Goal: Information Seeking & Learning: Learn about a topic

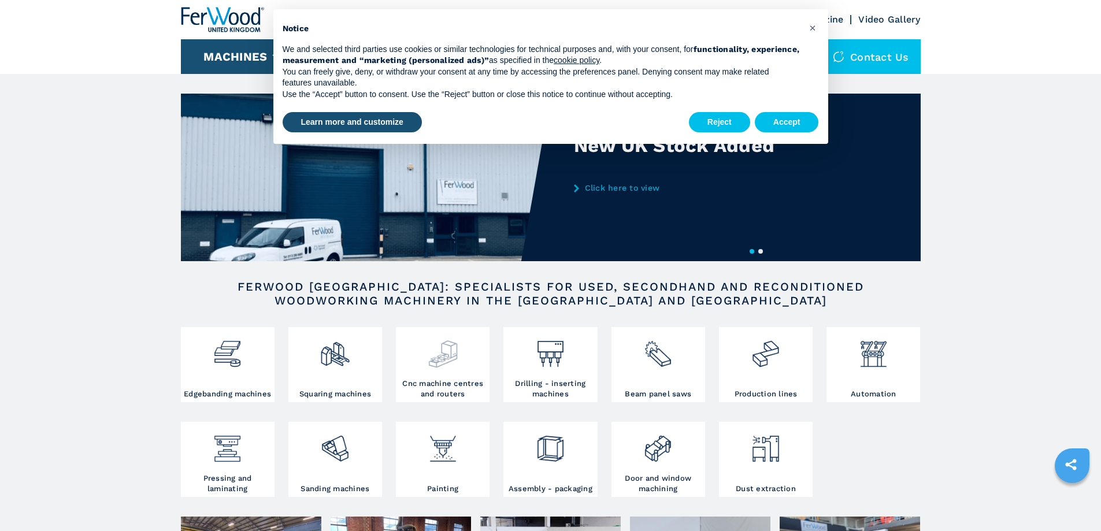
click at [438, 367] on img at bounding box center [443, 349] width 31 height 39
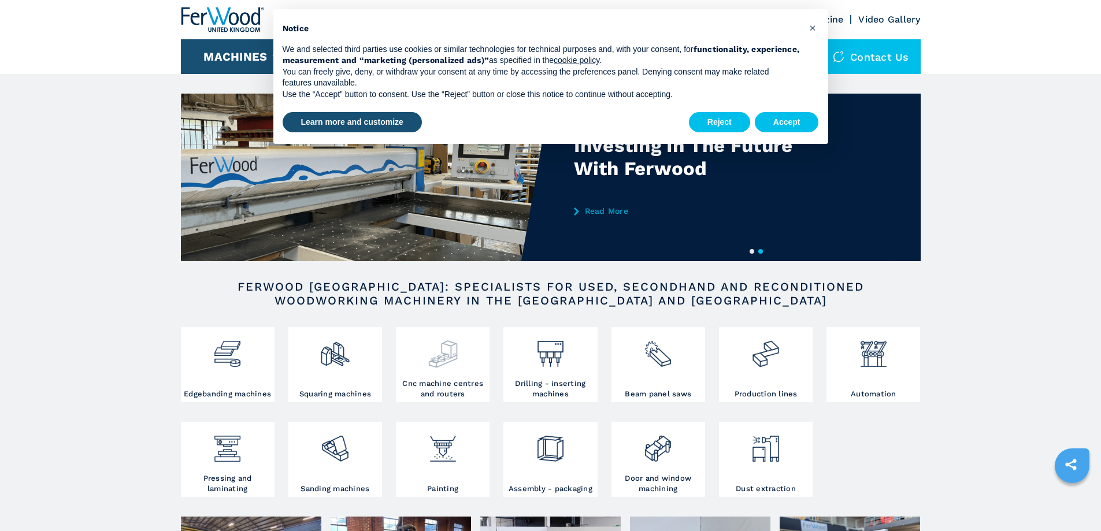
click at [446, 373] on div at bounding box center [443, 354] width 88 height 49
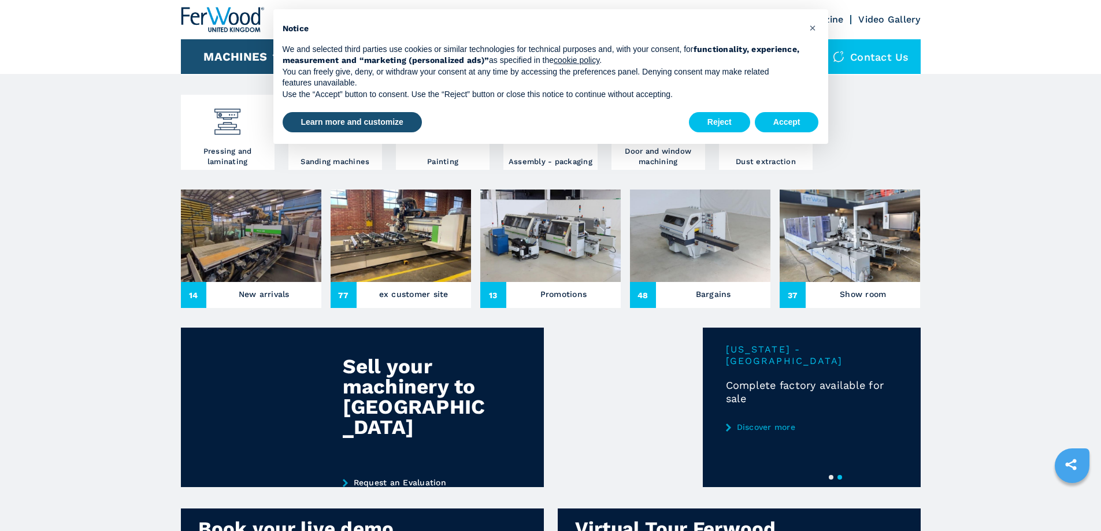
scroll to position [347, 0]
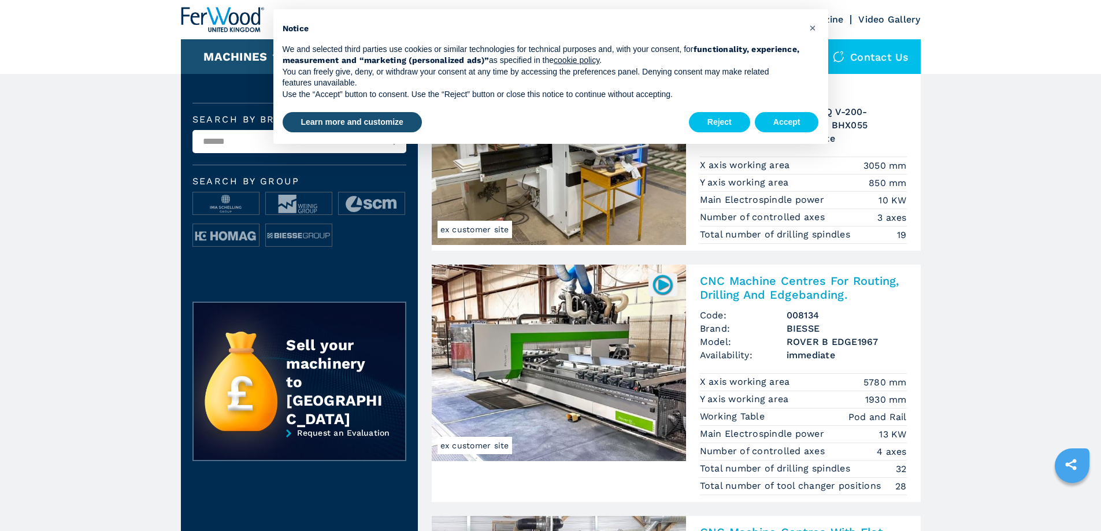
scroll to position [405, 0]
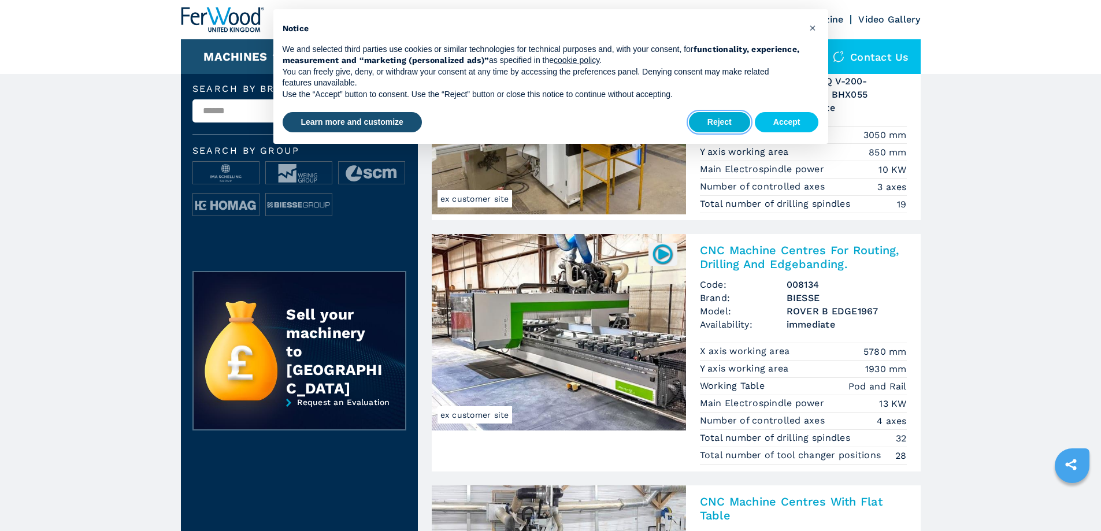
click at [722, 124] on button "Reject" at bounding box center [719, 122] width 61 height 21
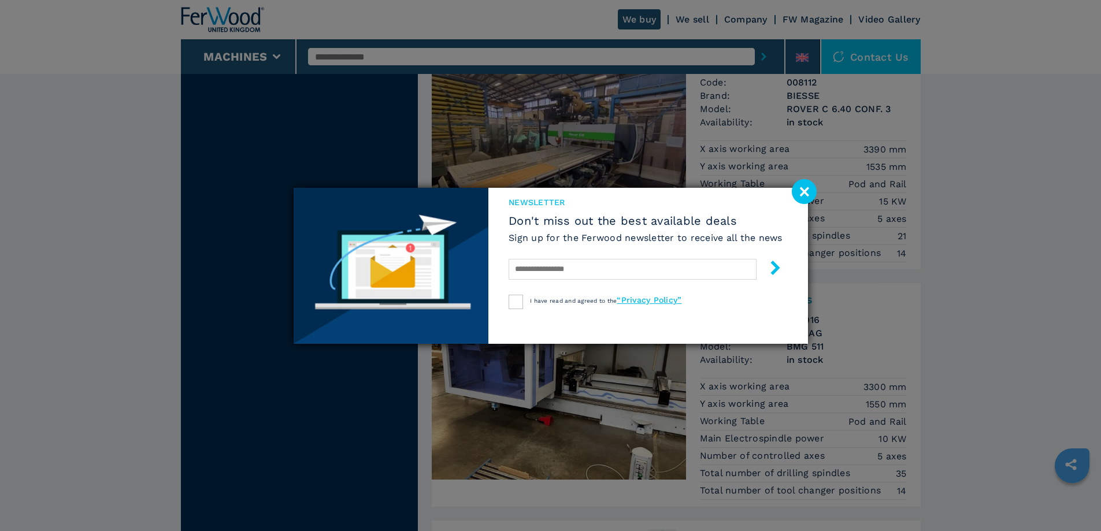
scroll to position [1214, 0]
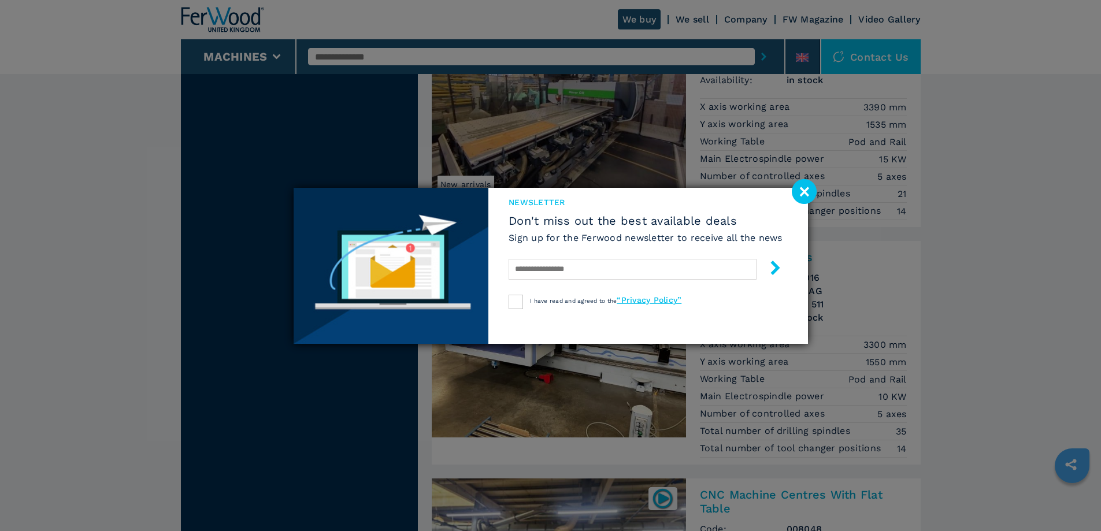
click at [805, 174] on div "newsletter Don't miss out the best available deals Sign up for the Ferwood news…" at bounding box center [550, 265] width 1101 height 531
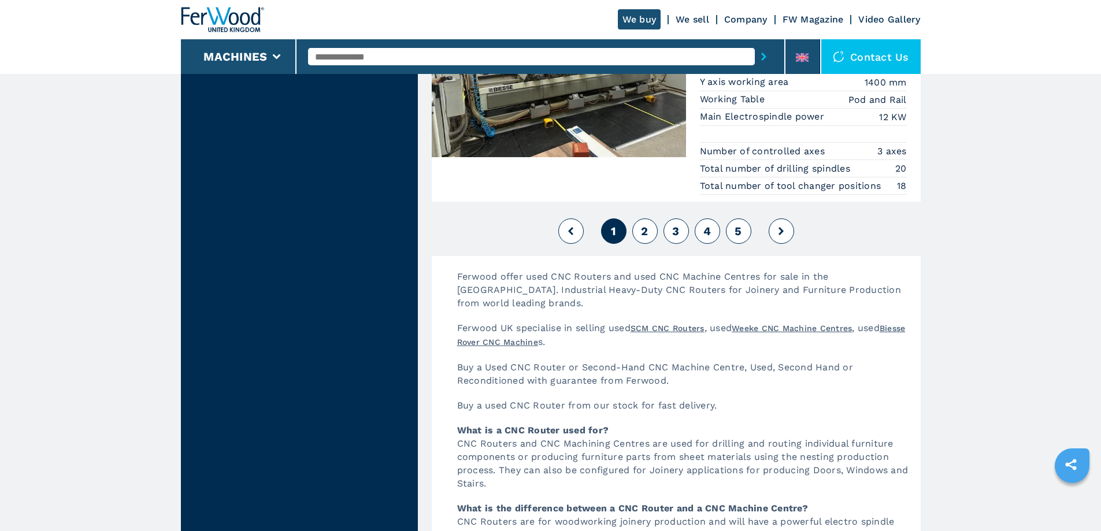
scroll to position [3006, 0]
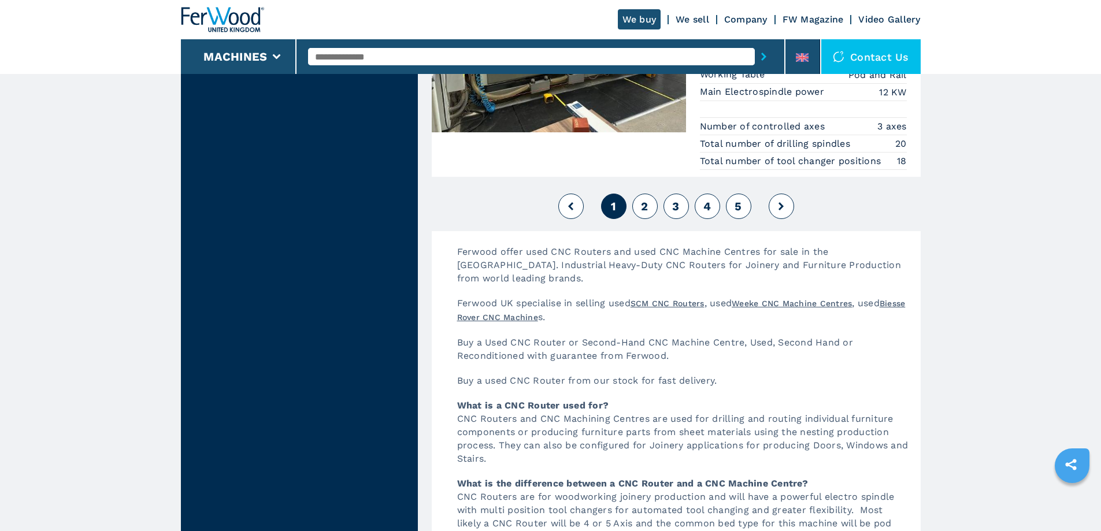
click at [647, 208] on span "2" at bounding box center [644, 206] width 7 height 14
click at [644, 204] on span "2" at bounding box center [644, 206] width 7 height 14
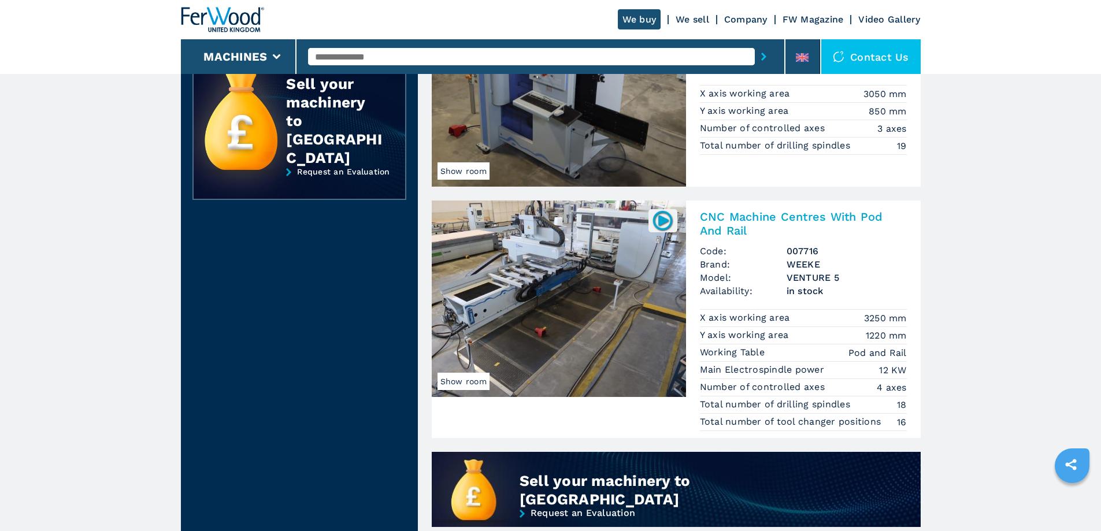
scroll to position [636, 0]
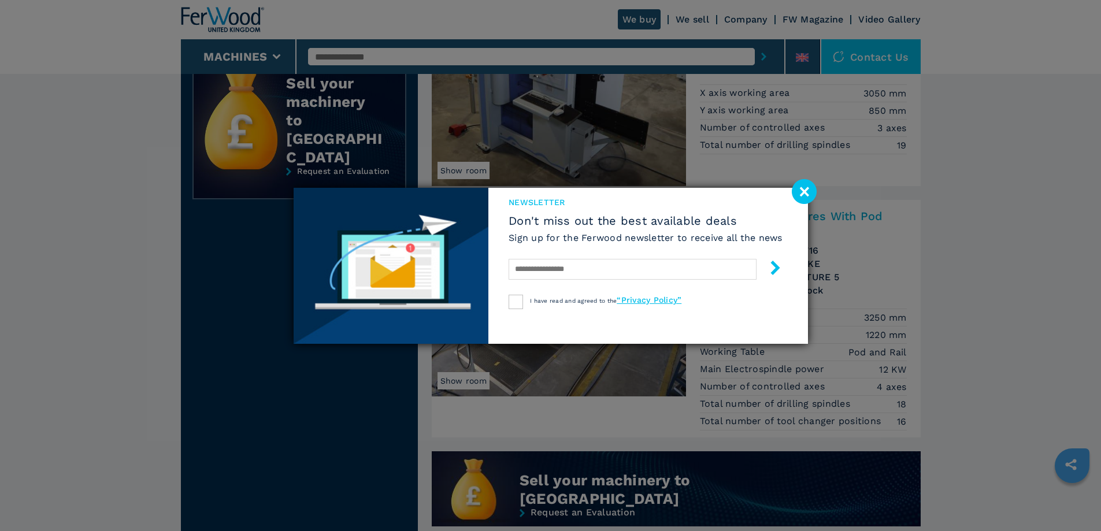
click at [804, 191] on image at bounding box center [804, 191] width 25 height 25
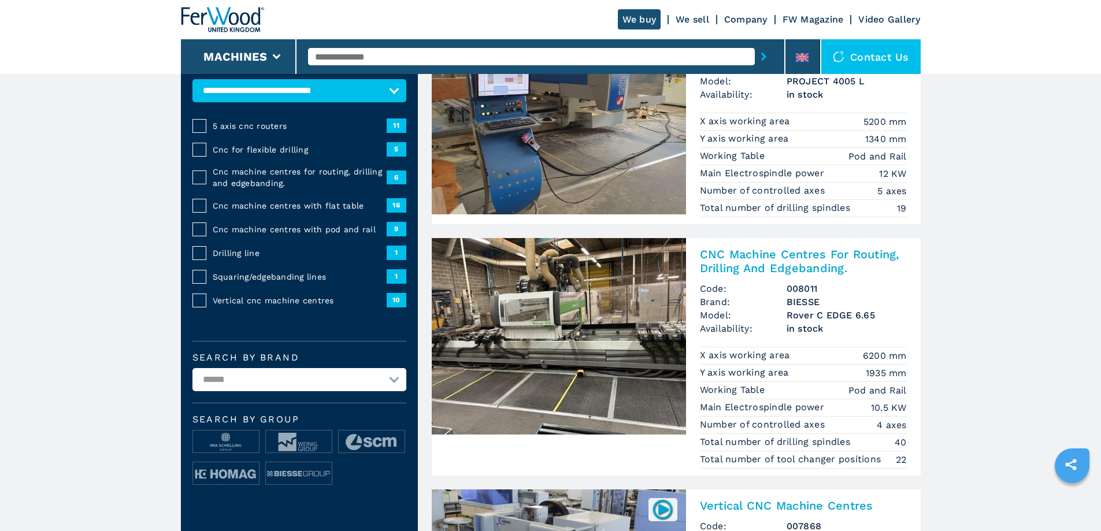
scroll to position [173, 0]
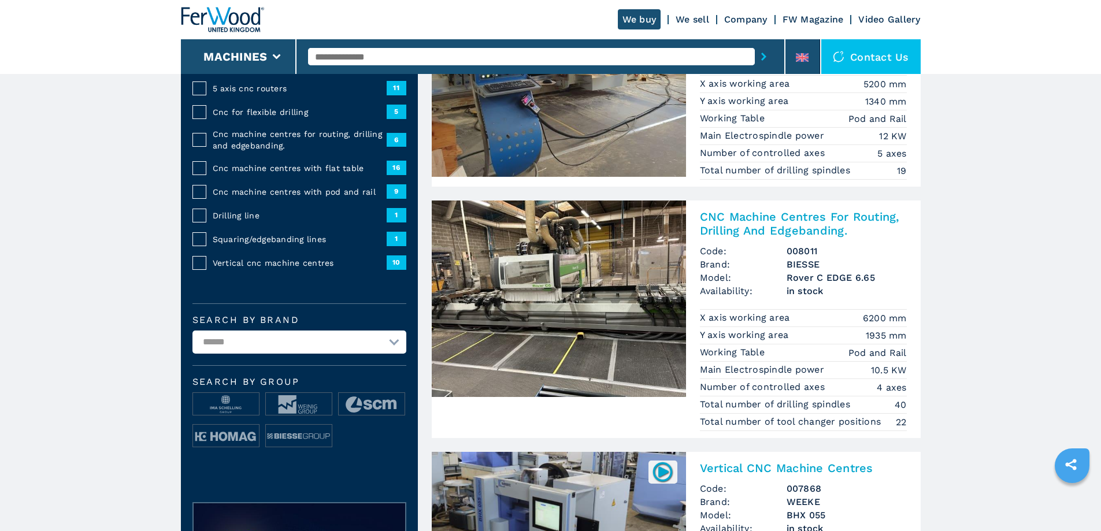
click at [398, 348] on select "**********" at bounding box center [299, 342] width 214 height 23
select select "*****"
click at [192, 339] on select "**********" at bounding box center [299, 342] width 214 height 23
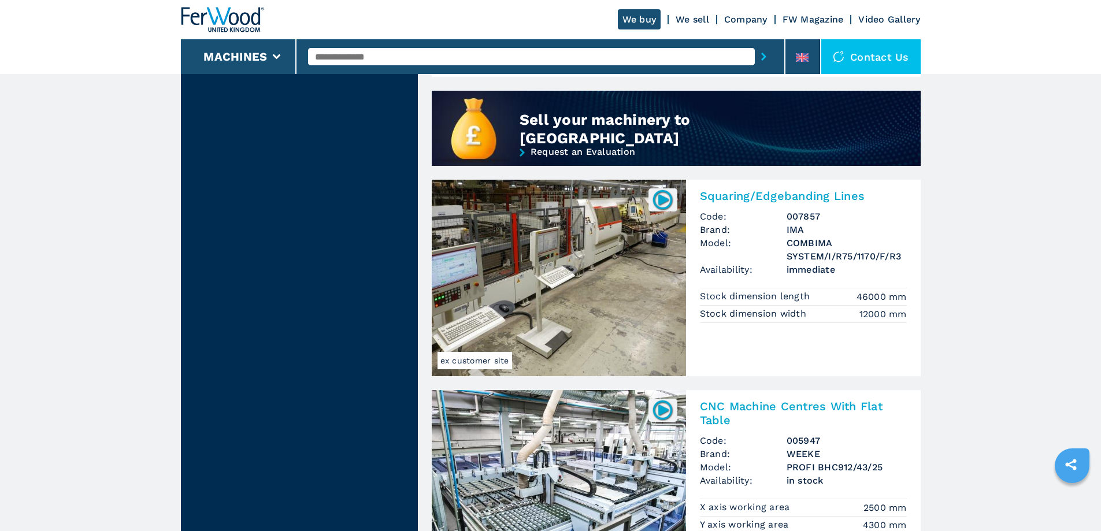
scroll to position [1214, 0]
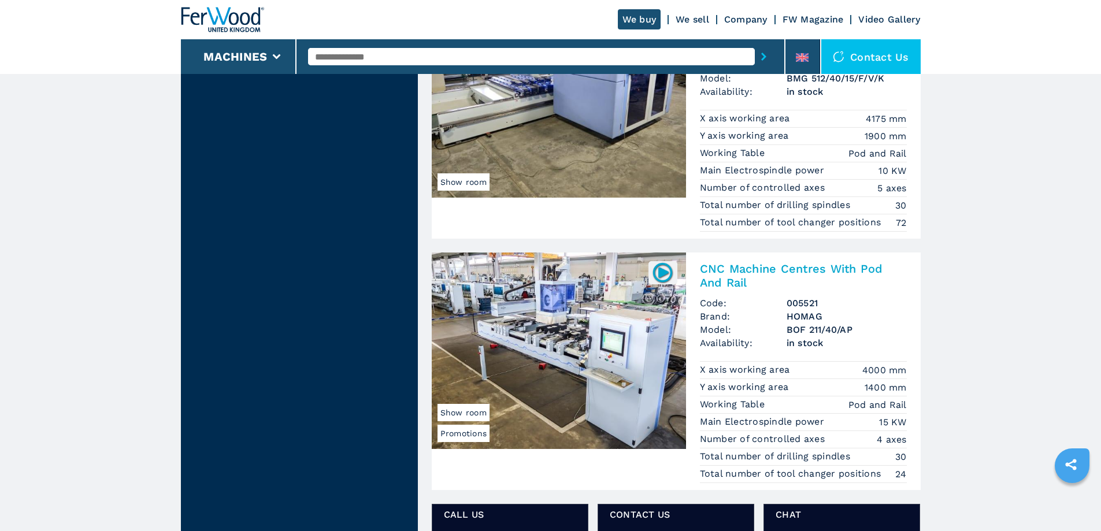
scroll to position [1503, 0]
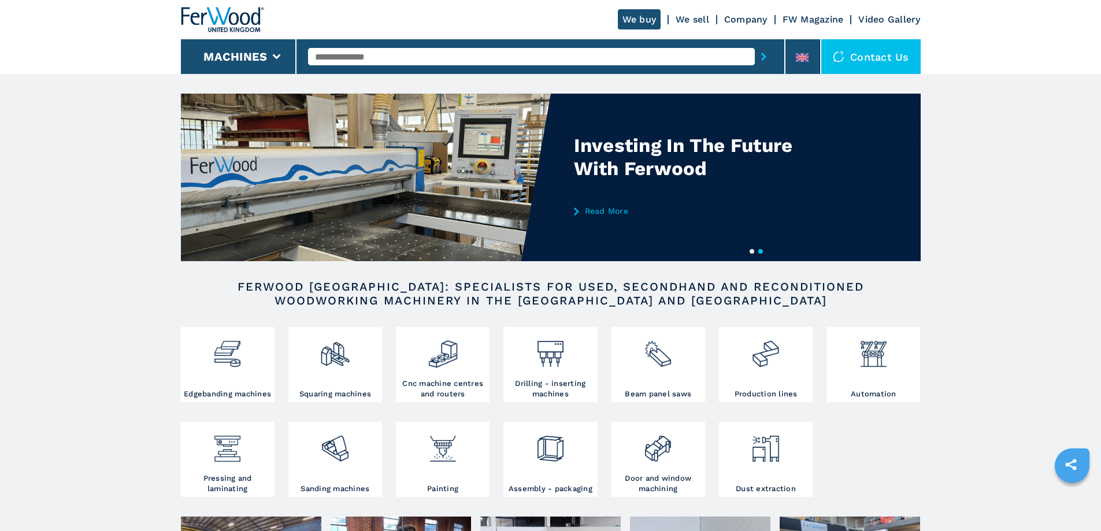
click at [434, 48] on input "text" at bounding box center [531, 56] width 447 height 17
type input "******"
click at [755, 43] on button "submit-button" at bounding box center [764, 56] width 18 height 27
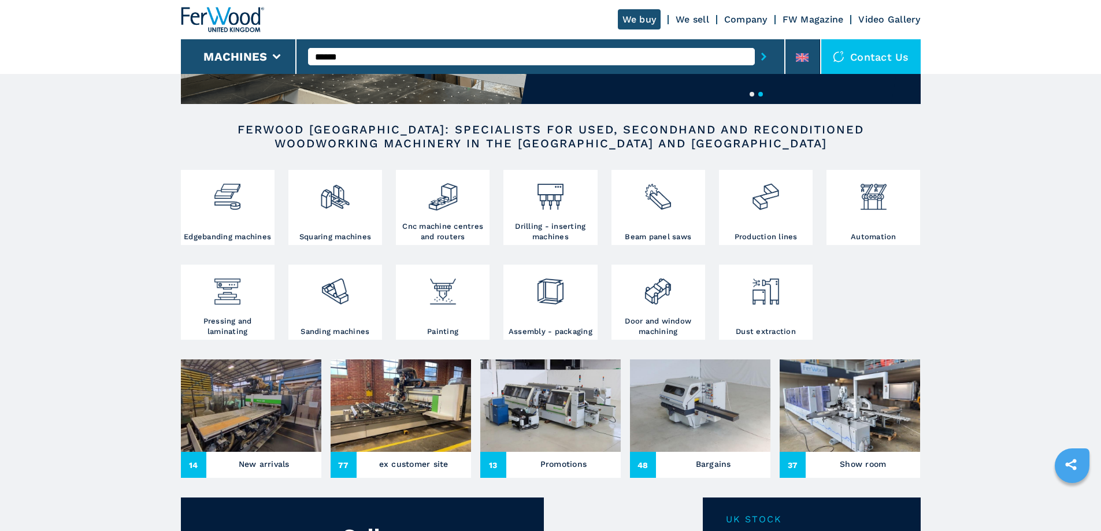
scroll to position [173, 0]
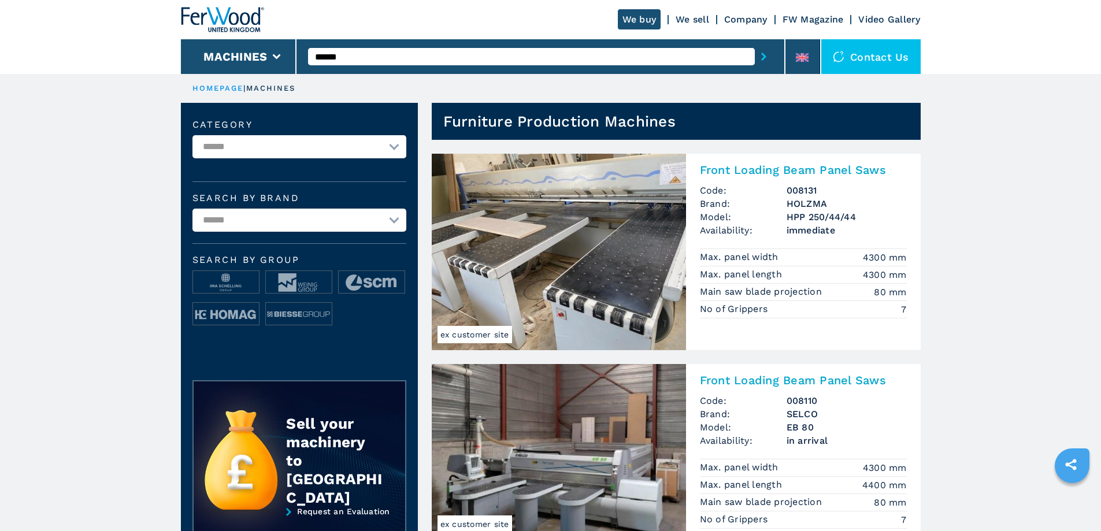
click at [223, 88] on link "HOMEPAGE" at bounding box center [217, 88] width 51 height 9
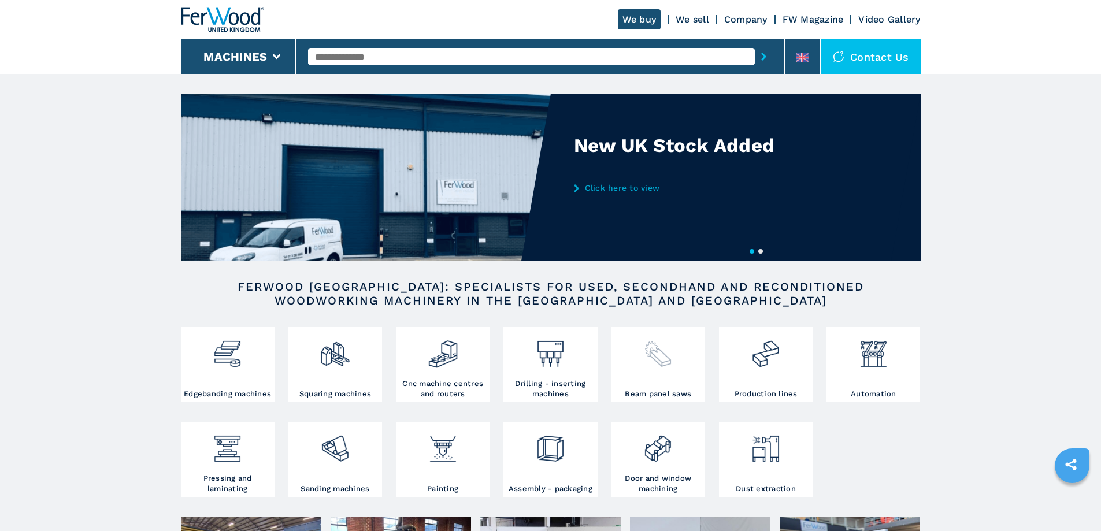
click at [672, 378] on div at bounding box center [658, 359] width 88 height 59
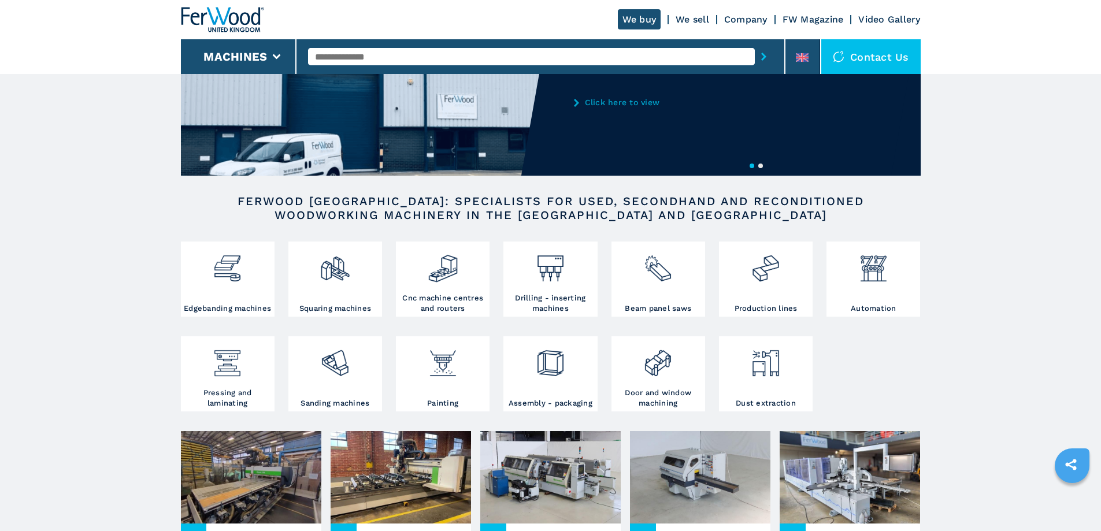
scroll to position [116, 0]
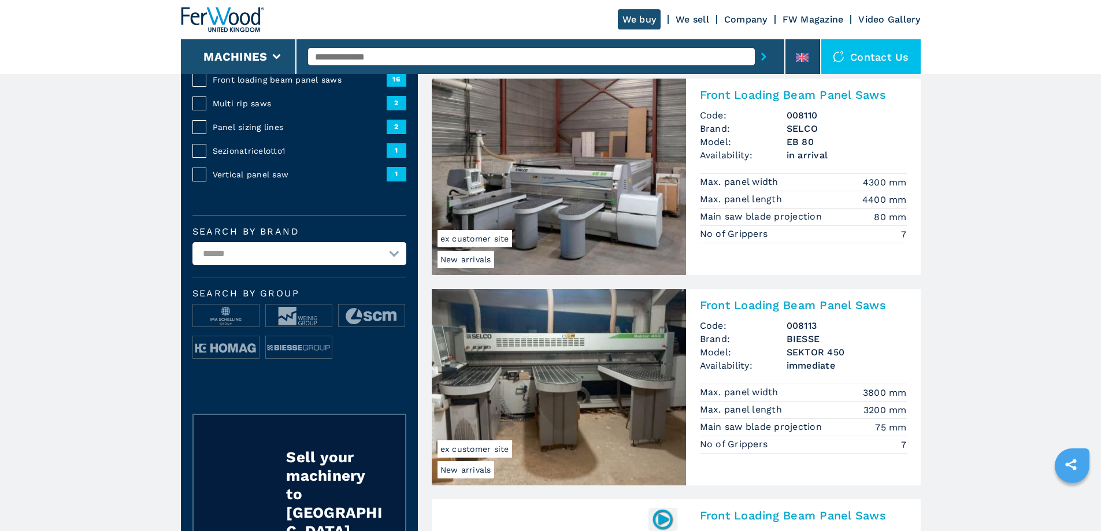
scroll to position [289, 0]
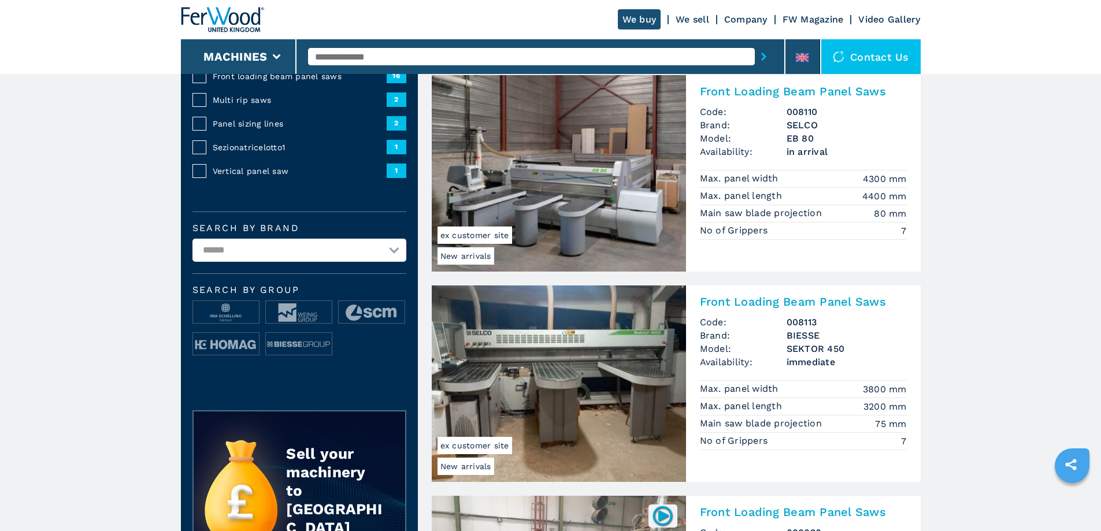
click at [395, 253] on select "**********" at bounding box center [299, 250] width 214 height 23
